Goal: Transaction & Acquisition: Obtain resource

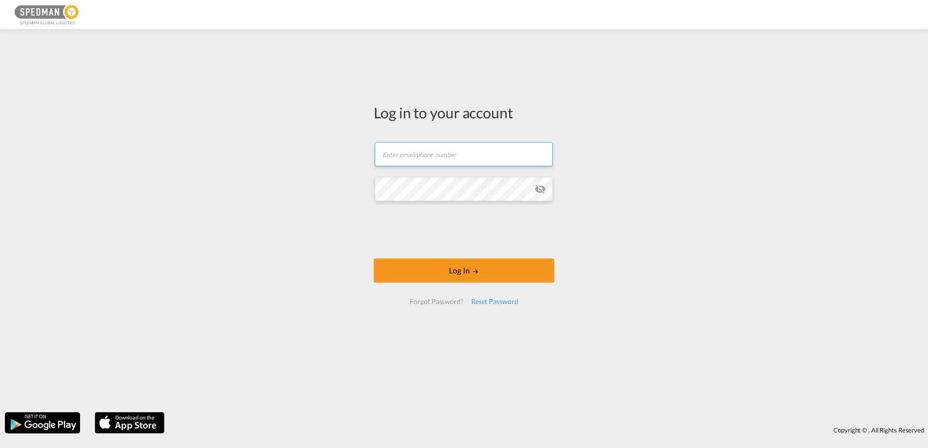
type input "[PERSON_NAME][EMAIL_ADDRESS][DOMAIN_NAME]"
click at [464, 255] on form "[PERSON_NAME][EMAIL_ADDRESS][DOMAIN_NAME] Email field is required Password fiel…" at bounding box center [464, 223] width 181 height 182
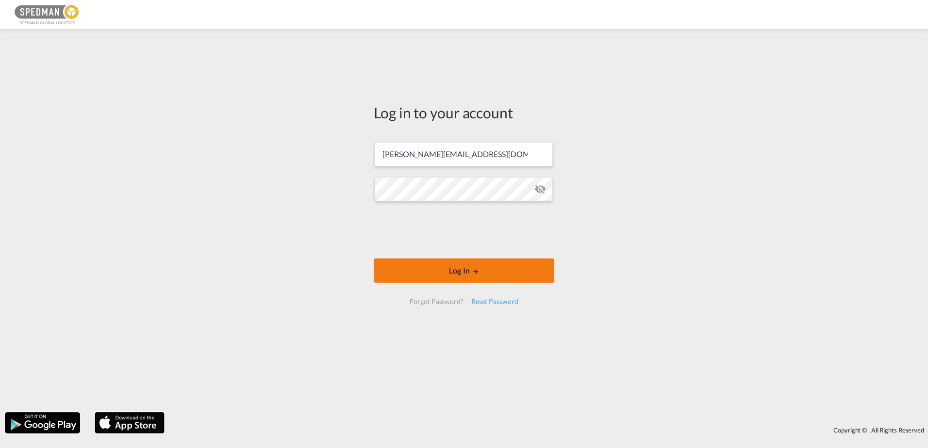
click at [463, 274] on button "Log In" at bounding box center [464, 271] width 181 height 24
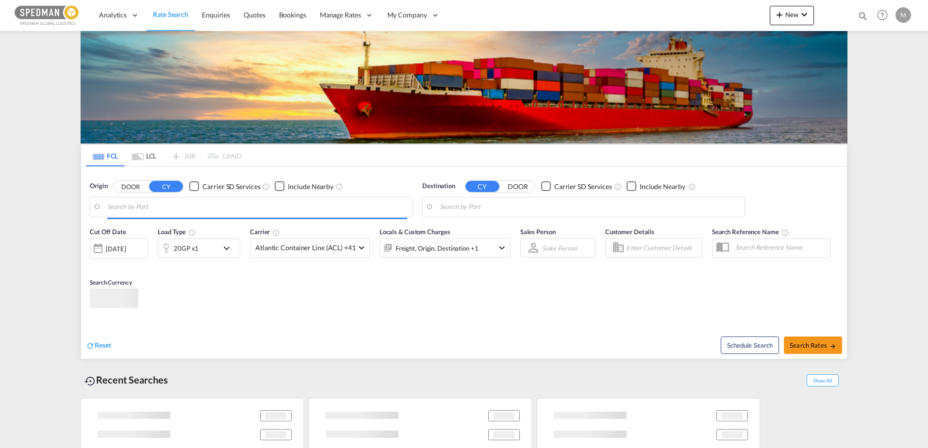
type input "Norrkoping, SENRK"
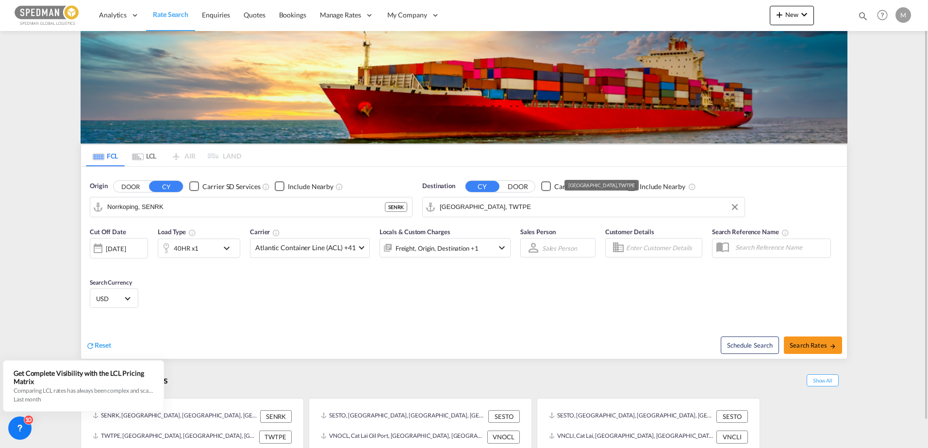
click at [486, 210] on input "[GEOGRAPHIC_DATA], TWTPE" at bounding box center [590, 207] width 300 height 15
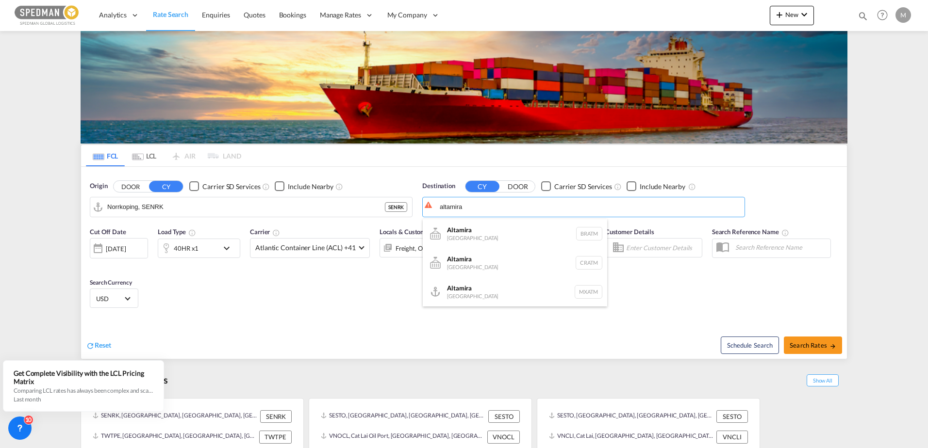
drag, startPoint x: 495, startPoint y: 206, endPoint x: 443, endPoint y: 201, distance: 52.6
click at [443, 201] on body "Analytics Dashboard Rate Search Enquiries Quotes Bookings" at bounding box center [464, 224] width 928 height 448
drag, startPoint x: 471, startPoint y: 206, endPoint x: 434, endPoint y: 208, distance: 37.4
click at [434, 208] on md-input-container "altamira" at bounding box center [584, 207] width 322 height 19
click at [463, 288] on div "Altamira [GEOGRAPHIC_DATA] MXATM" at bounding box center [515, 292] width 184 height 29
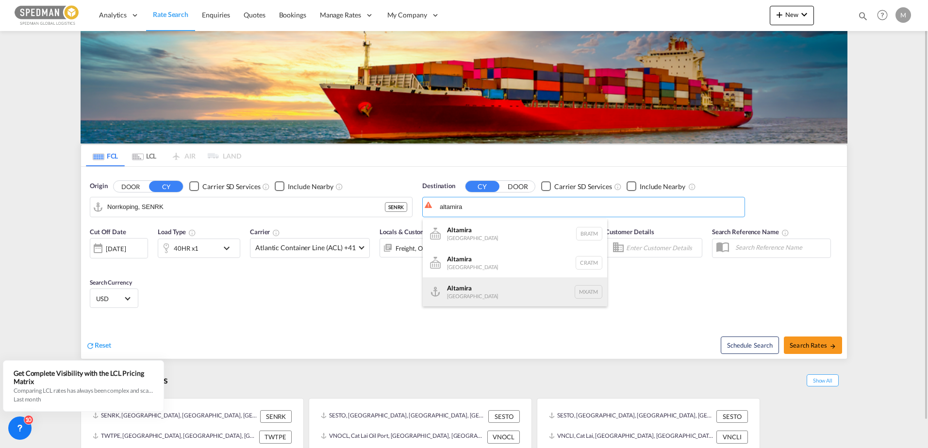
type input "Altamira, MXATM"
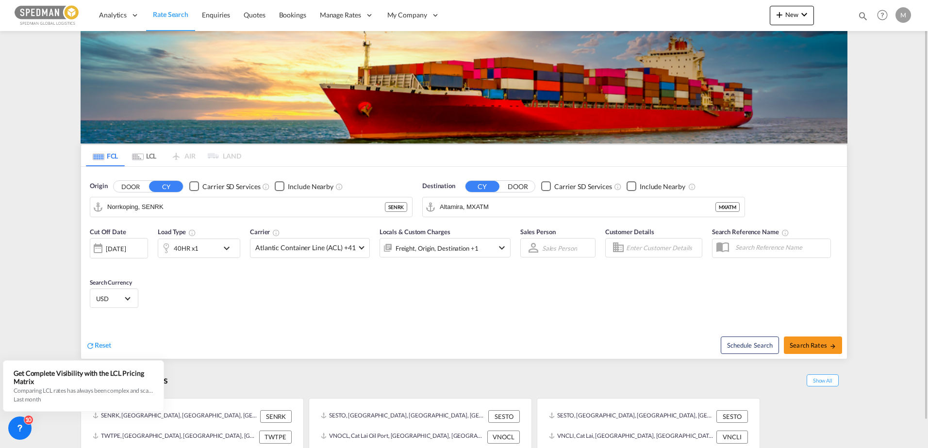
click at [223, 247] on md-icon "icon-chevron-down" at bounding box center [229, 249] width 16 height 12
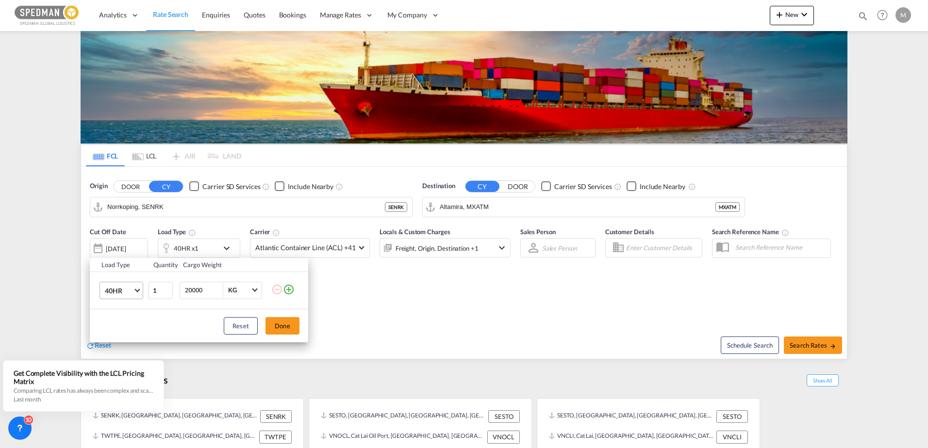
click at [134, 288] on md-select-value "40HR" at bounding box center [123, 290] width 39 height 16
click at [116, 239] on md-option "20RE" at bounding box center [130, 243] width 66 height 23
click at [277, 324] on button "Done" at bounding box center [282, 325] width 34 height 17
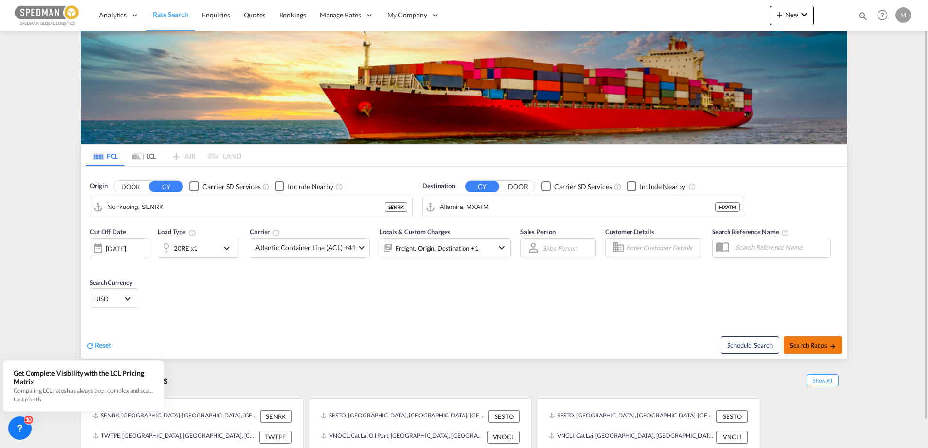
click at [806, 348] on span "Search Rates" at bounding box center [813, 346] width 47 height 8
type input "SENRK to MXATM / [DATE]"
